Goal: Task Accomplishment & Management: Use online tool/utility

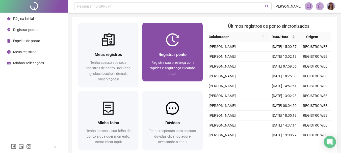
click at [184, 55] on span "Registrar ponto" at bounding box center [172, 54] width 28 height 5
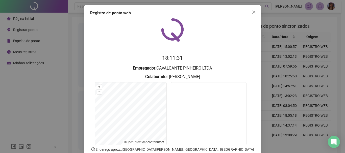
scroll to position [33, 0]
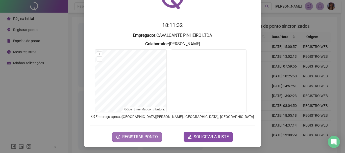
click at [143, 133] on button "REGISTRAR PONTO" at bounding box center [137, 137] width 50 height 10
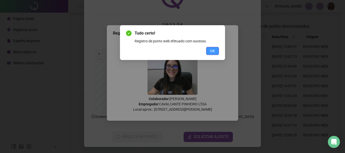
click at [210, 54] on button "OK" at bounding box center [212, 51] width 13 height 8
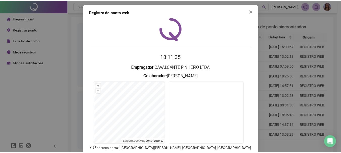
scroll to position [0, 0]
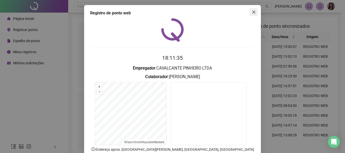
click at [251, 13] on icon "close" at bounding box center [253, 12] width 4 height 4
